Goal: Find specific page/section: Find specific page/section

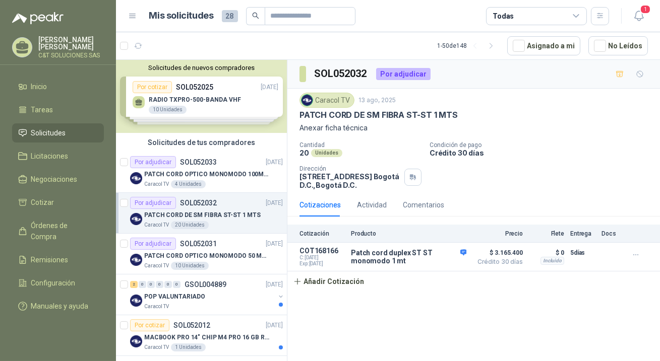
click at [41, 130] on span "Solicitudes" at bounding box center [48, 133] width 35 height 11
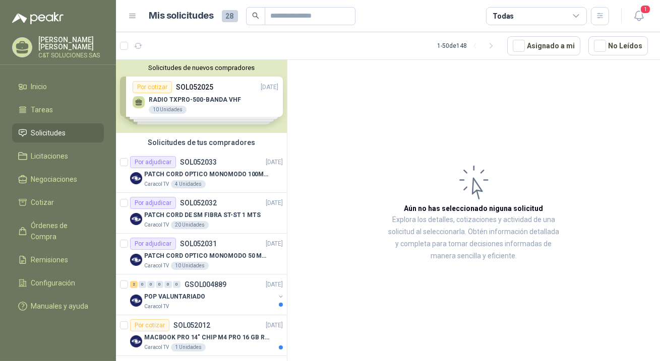
click at [49, 130] on span "Solicitudes" at bounding box center [48, 133] width 35 height 11
click at [44, 135] on span "Solicitudes" at bounding box center [48, 133] width 35 height 11
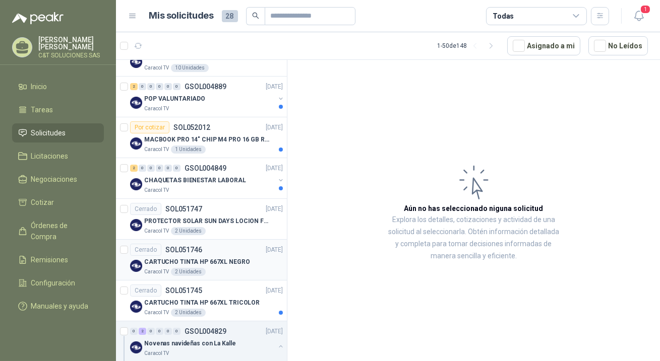
scroll to position [183, 0]
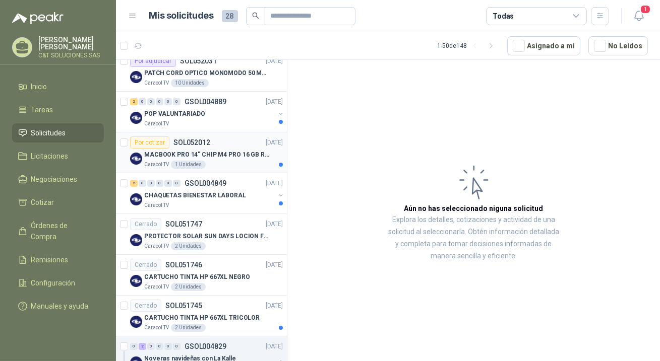
click at [155, 141] on div "Por cotizar" at bounding box center [149, 143] width 39 height 12
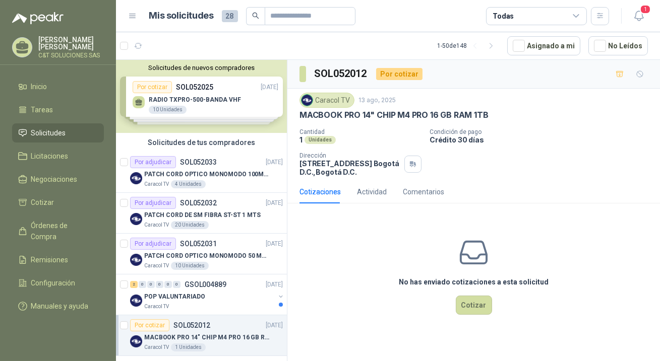
click at [42, 132] on span "Solicitudes" at bounding box center [48, 133] width 35 height 11
